Goal: Information Seeking & Learning: Understand process/instructions

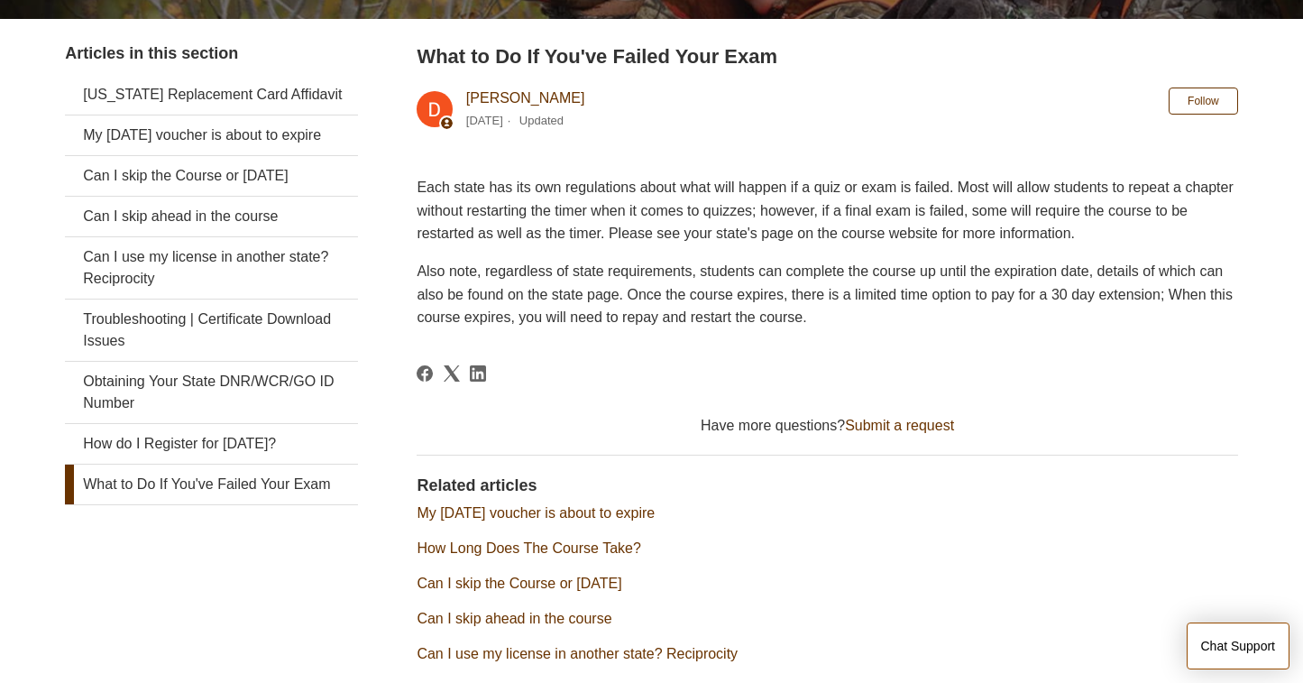
scroll to position [345, 0]
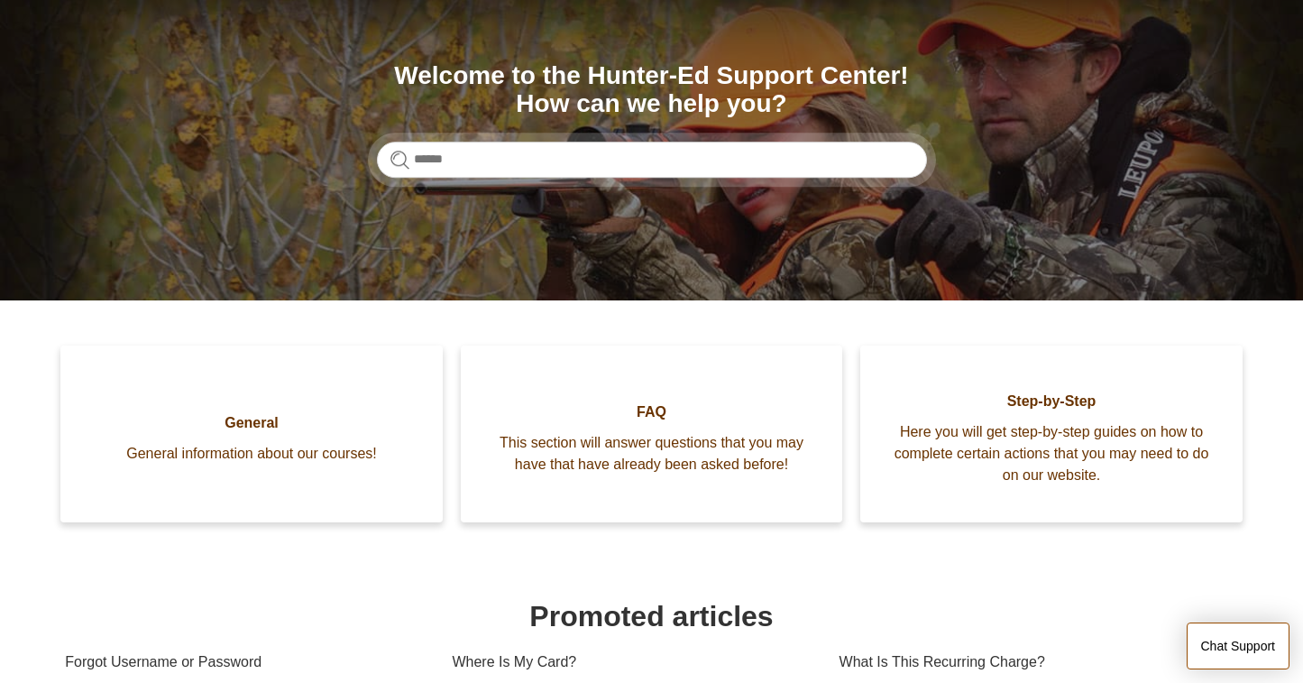
scroll to position [180, 0]
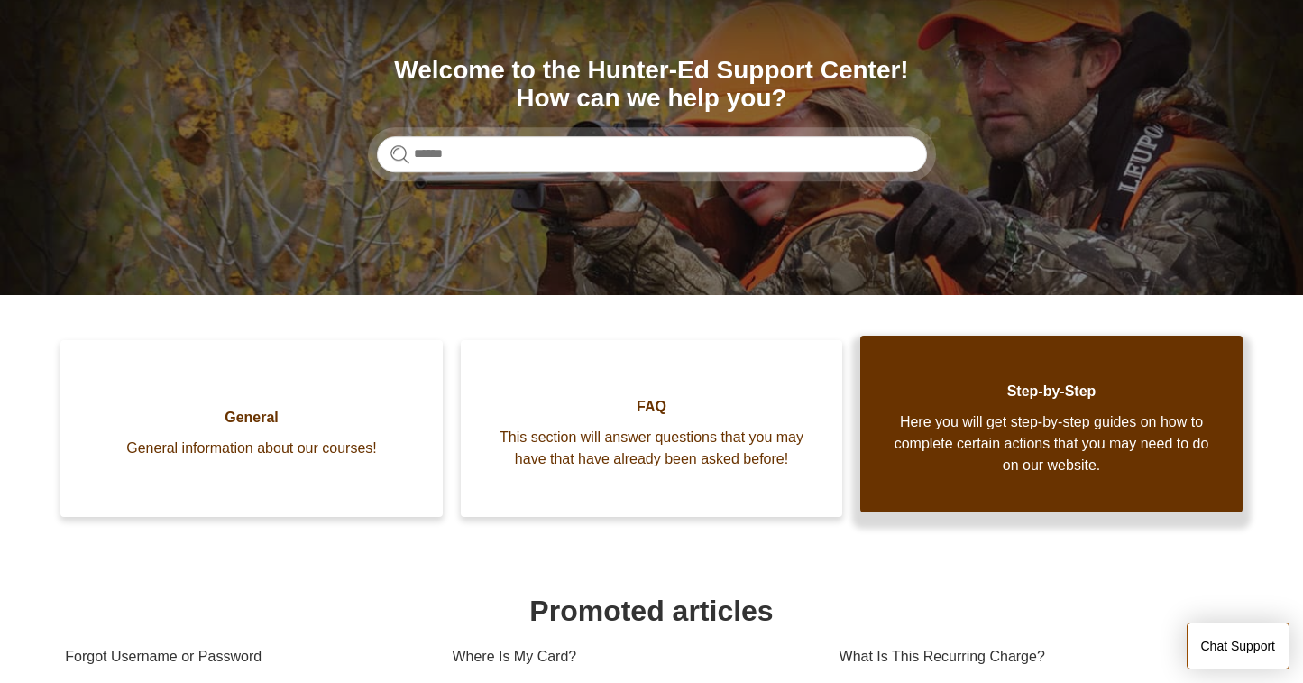
click at [942, 468] on span "Here you will get step-by-step guides on how to complete certain actions that y…" at bounding box center [1051, 443] width 328 height 65
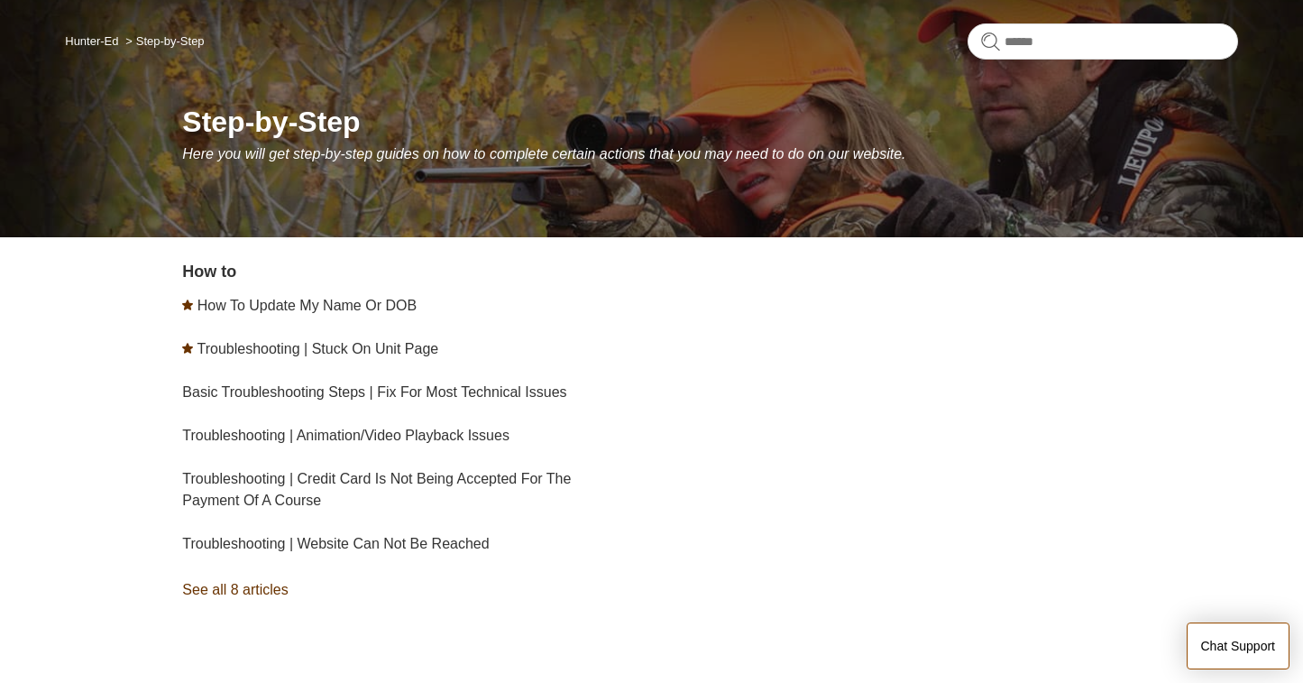
scroll to position [180, 0]
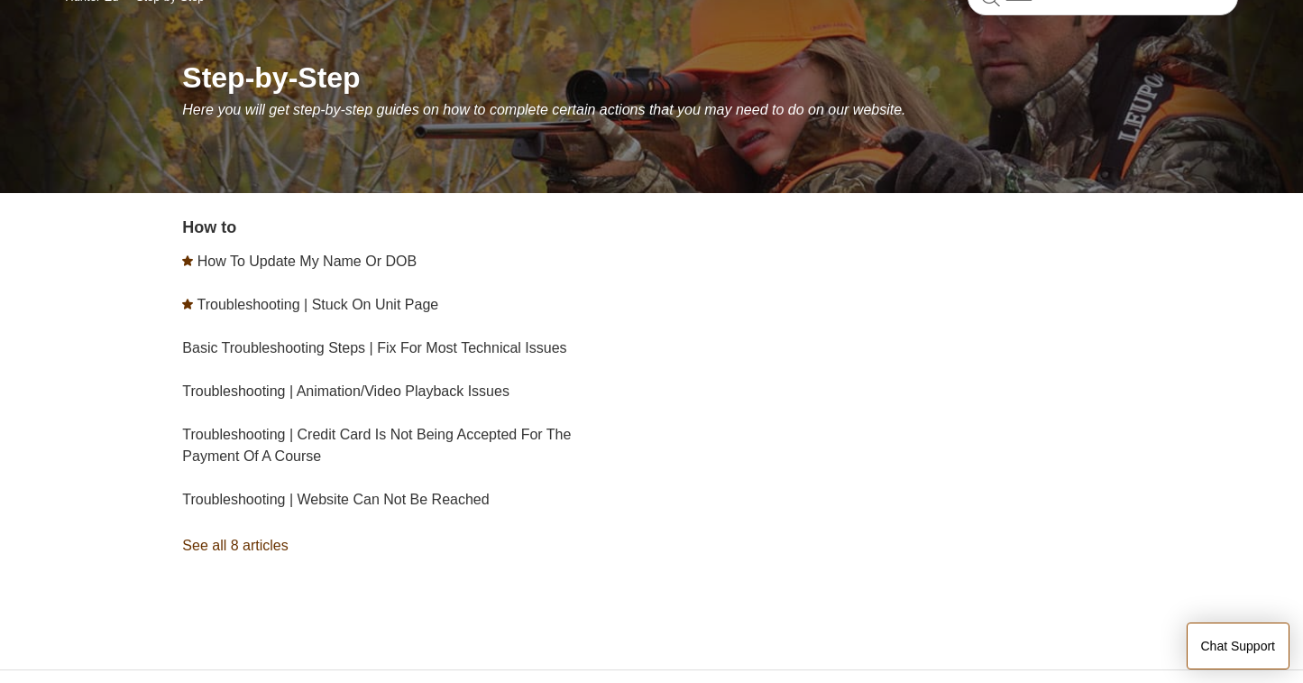
click at [278, 539] on link "See all 8 articles" at bounding box center [419, 545] width 475 height 49
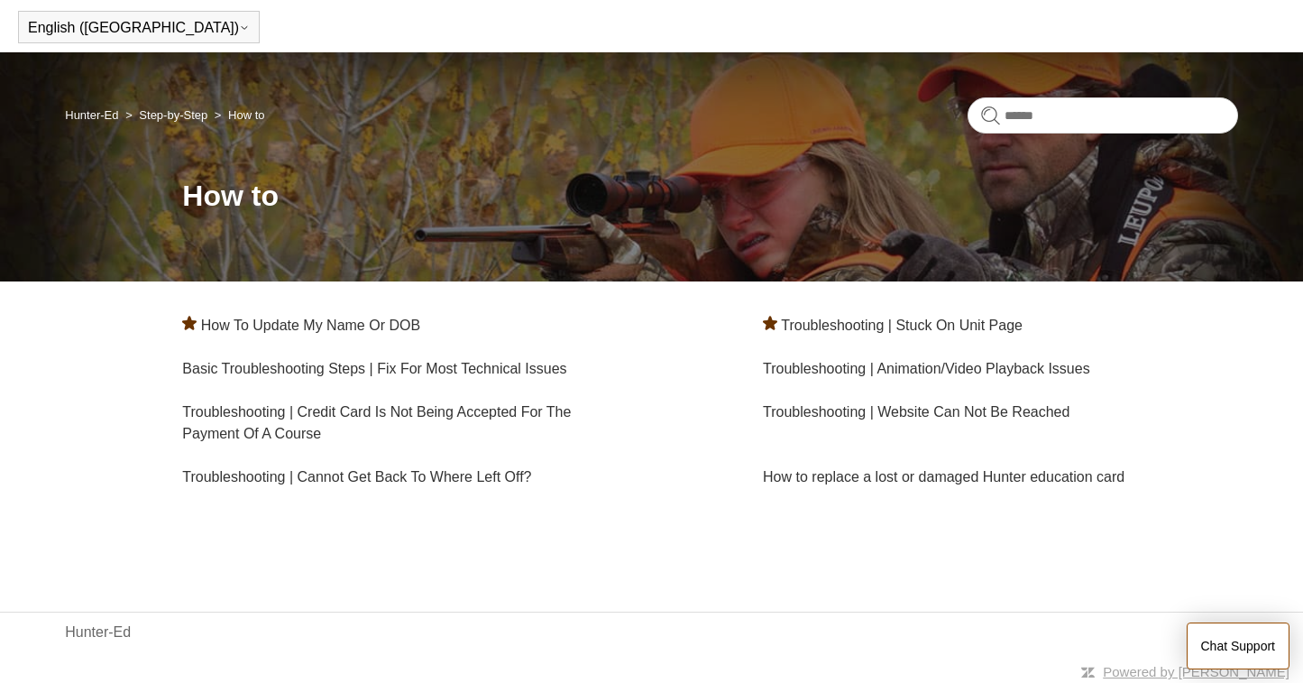
scroll to position [66, 0]
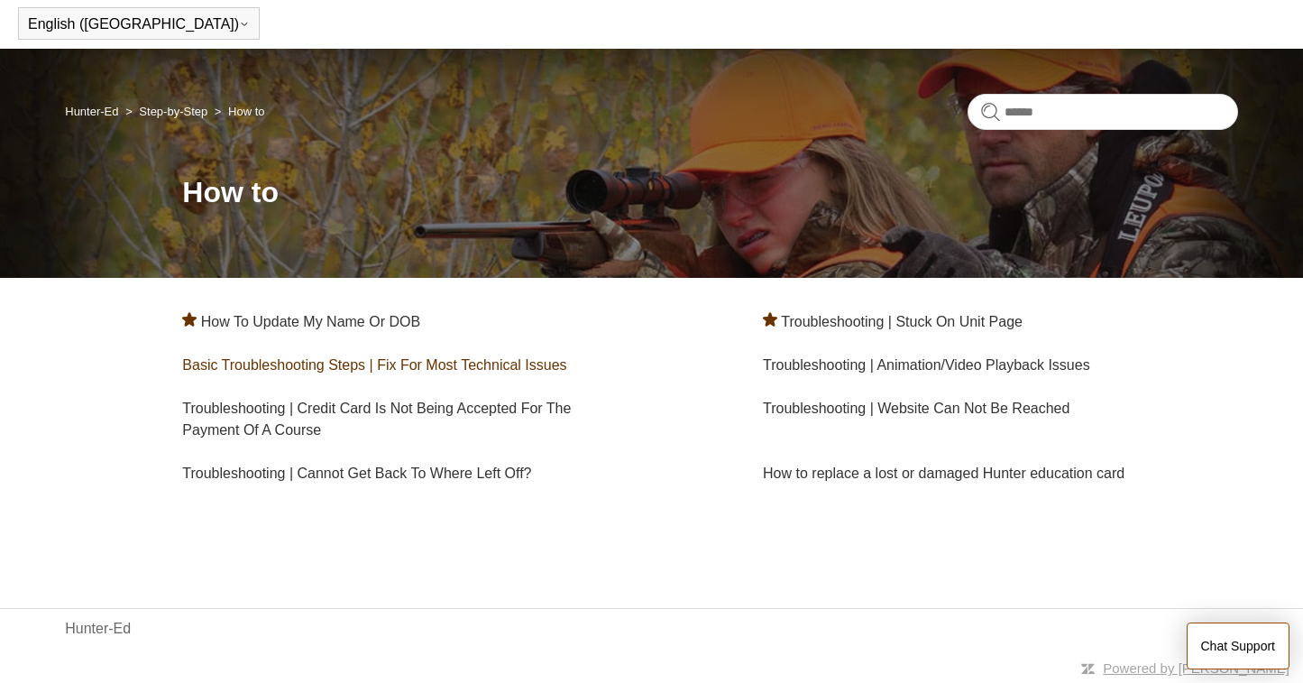
drag, startPoint x: 413, startPoint y: 372, endPoint x: 335, endPoint y: 371, distance: 78.5
click at [335, 371] on link "Basic Troubleshooting Steps | Fix For Most Technical Issues" at bounding box center [374, 364] width 384 height 15
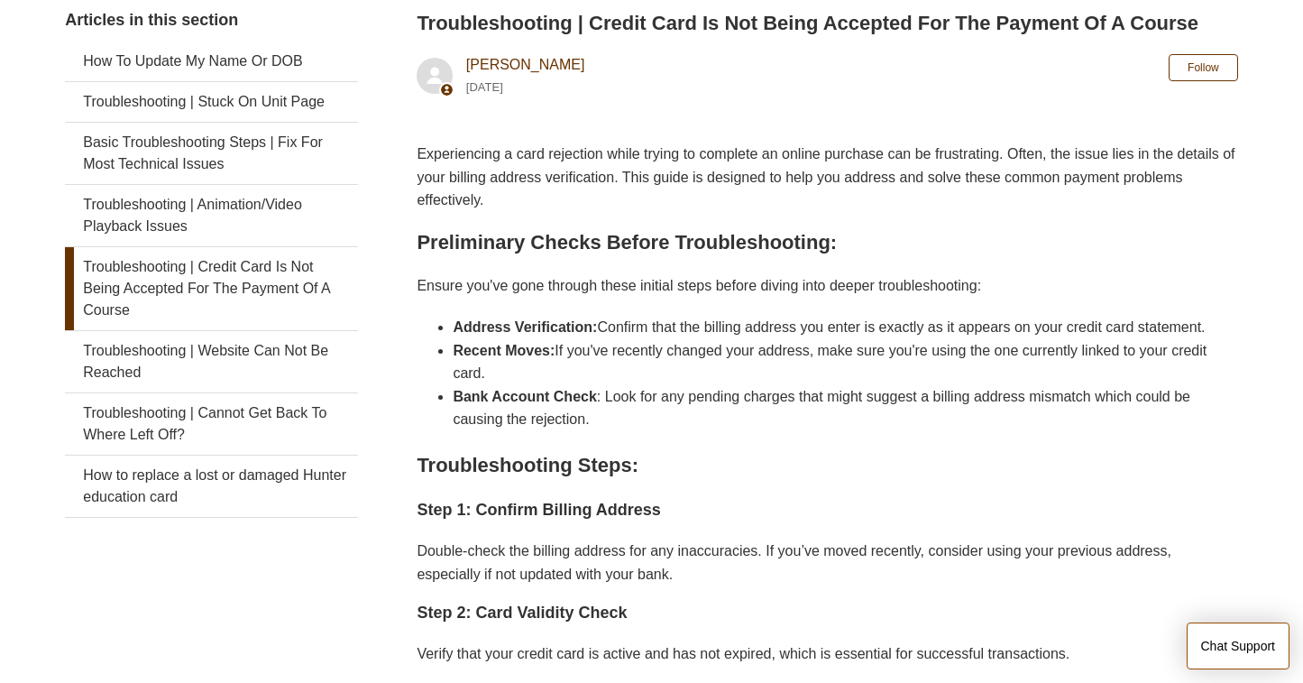
scroll to position [310, 0]
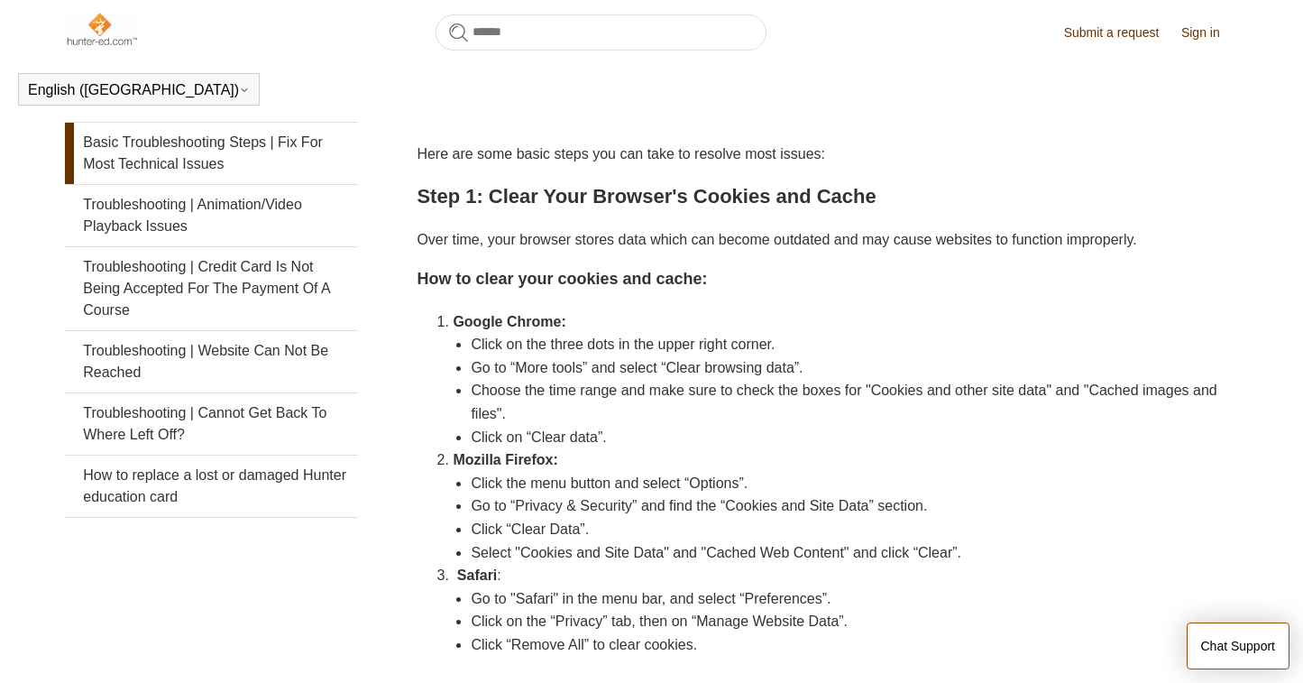
scroll to position [361, 0]
